Goal: Transaction & Acquisition: Purchase product/service

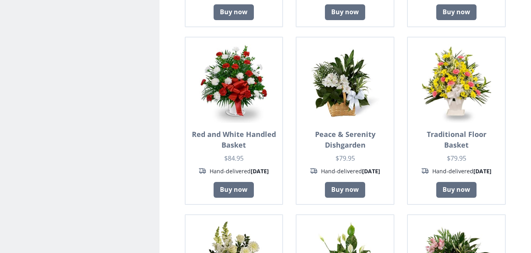
scroll to position [42, 0]
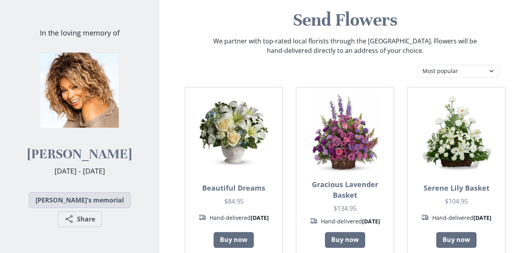
click at [54, 198] on link "[PERSON_NAME]'s memorial" at bounding box center [80, 200] width 102 height 16
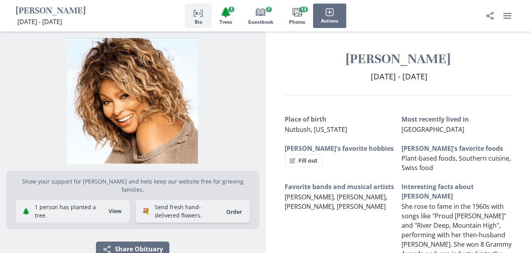
click at [221, 208] on link "Order" at bounding box center [233, 211] width 25 height 7
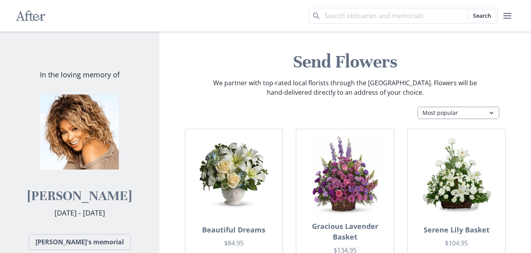
click at [469, 114] on select "Most popular Table arrangements Baskets Plants Funerals Standing sprays Wreaths…" at bounding box center [458, 113] width 82 height 13
click at [464, 112] on select "Most popular Table arrangements Baskets Plants Funerals Standing sprays Wreaths…" at bounding box center [458, 113] width 82 height 13
click at [417, 107] on select "Most popular Table arrangements Baskets Plants Funerals Standing sprays Wreaths…" at bounding box center [458, 113] width 82 height 13
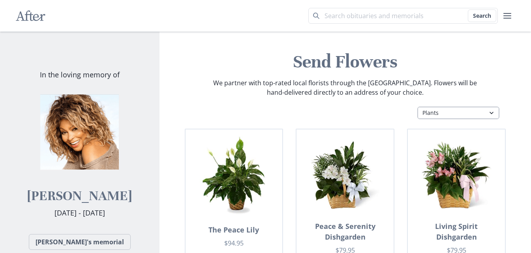
click at [467, 107] on select "Most popular Table arrangements Baskets Plants Funerals Standing sprays Wreaths…" at bounding box center [458, 113] width 82 height 13
click at [417, 107] on select "Most popular Table arrangements Baskets Plants Funerals Standing sprays Wreaths…" at bounding box center [458, 113] width 82 height 13
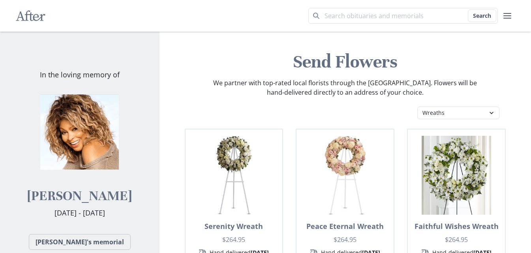
click at [469, 112] on select "Most popular Table arrangements Baskets Plants Funerals Standing sprays Wreaths…" at bounding box center [458, 113] width 82 height 13
click at [417, 107] on select "Most popular Table arrangements Baskets Plants Funerals Standing sprays Wreaths…" at bounding box center [458, 113] width 82 height 13
click at [459, 107] on select "Most popular Table arrangements Baskets Plants Funerals Standing sprays Wreaths…" at bounding box center [458, 113] width 82 height 13
select select "fl"
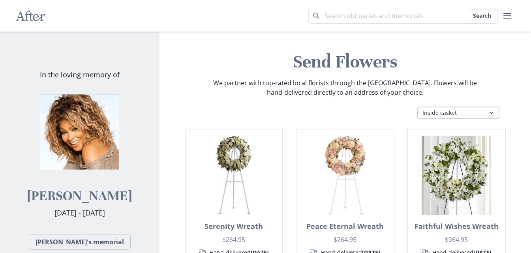
click at [417, 107] on select "Most popular Table arrangements Baskets Plants Funerals Standing sprays Wreaths…" at bounding box center [458, 113] width 82 height 13
